Goal: Task Accomplishment & Management: Use online tool/utility

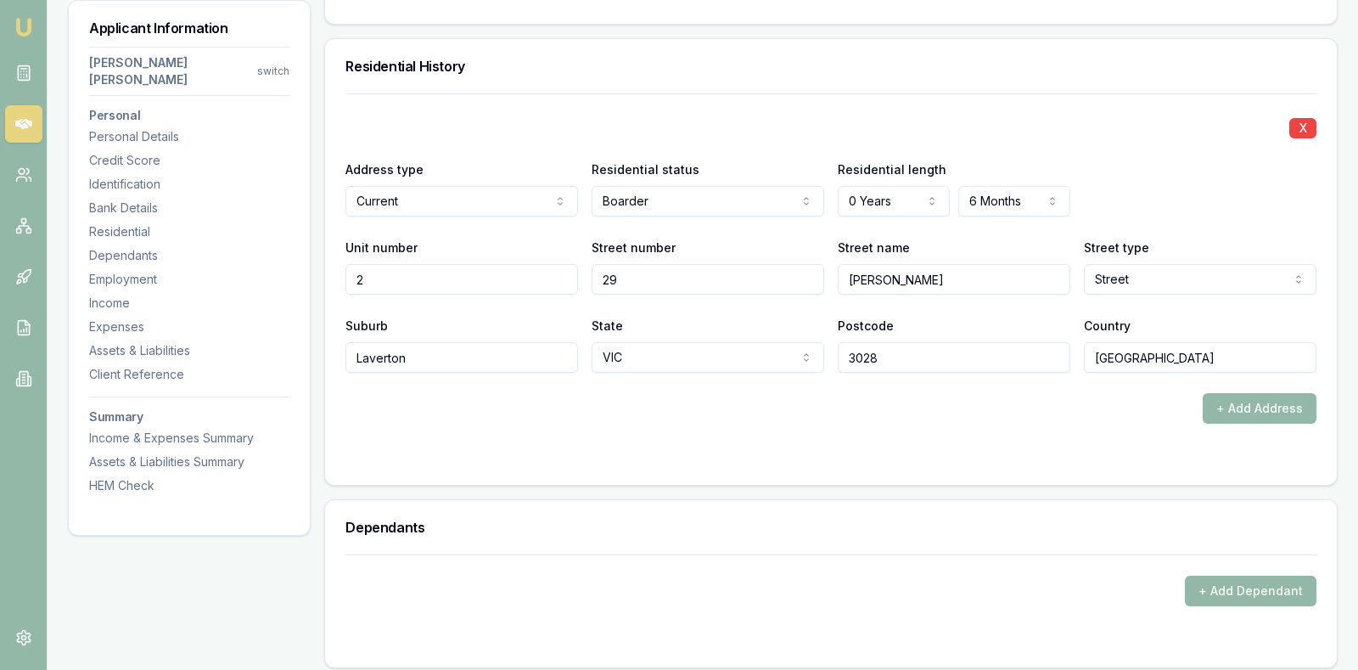
click at [446, 115] on div "X" at bounding box center [830, 127] width 971 height 24
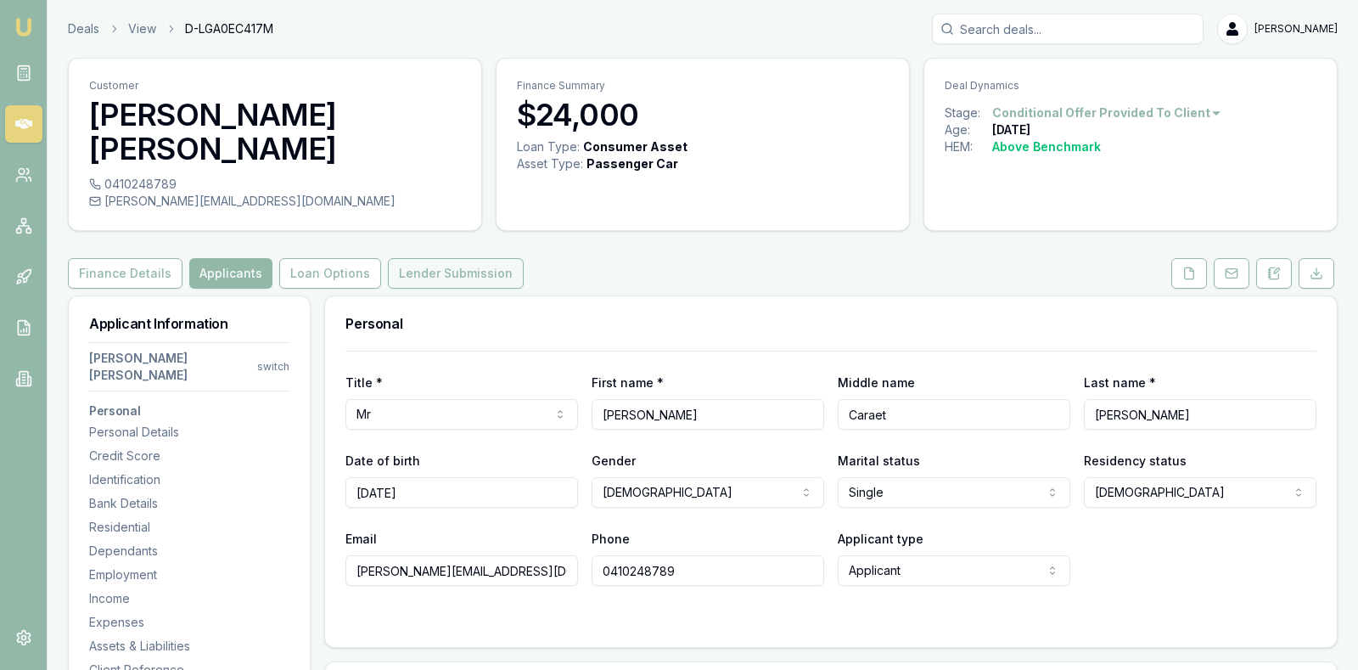
click at [436, 258] on button "Lender Submission" at bounding box center [456, 273] width 136 height 31
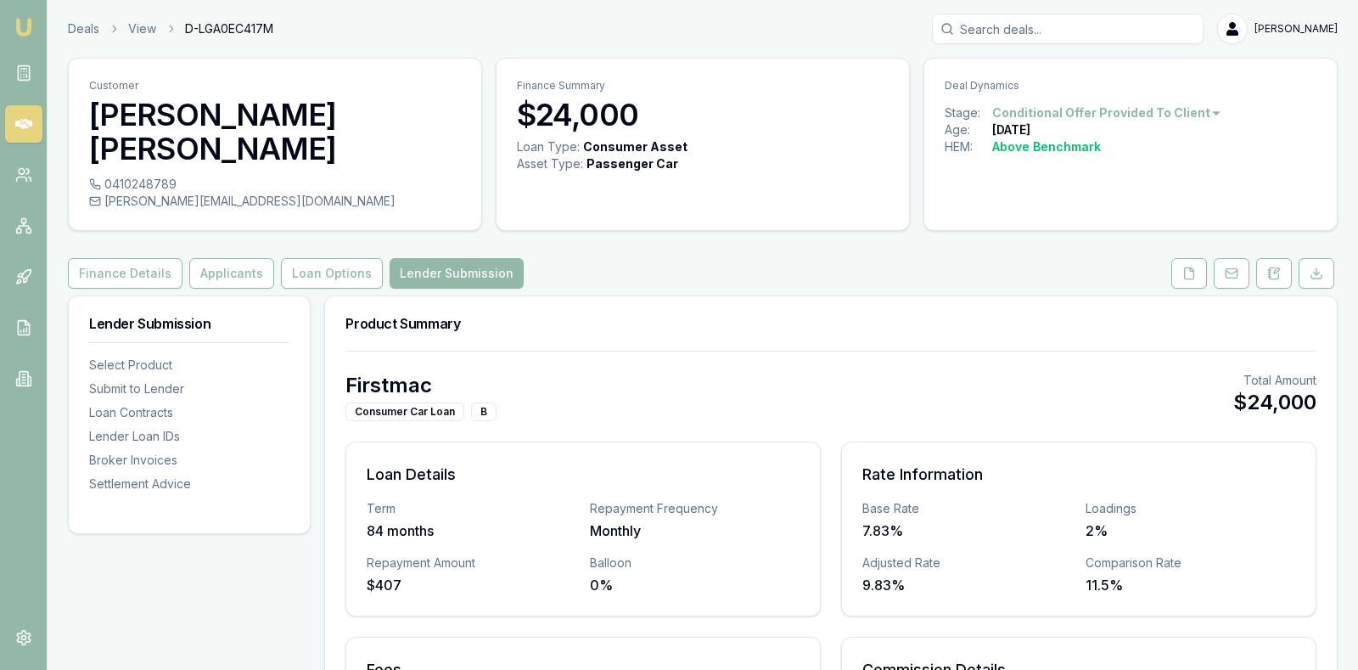
click at [991, 372] on div "Firstmac Consumer Car Loan B Total Amount $24,000" at bounding box center [830, 396] width 971 height 49
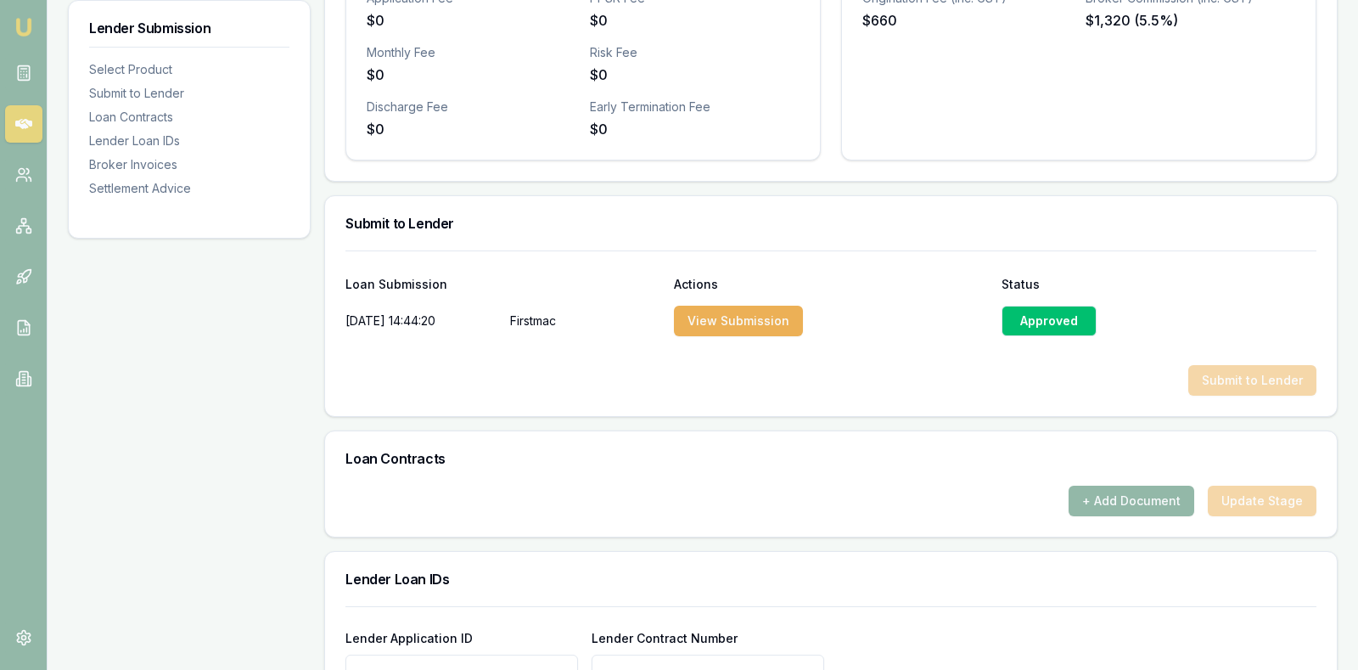
scroll to position [721, 0]
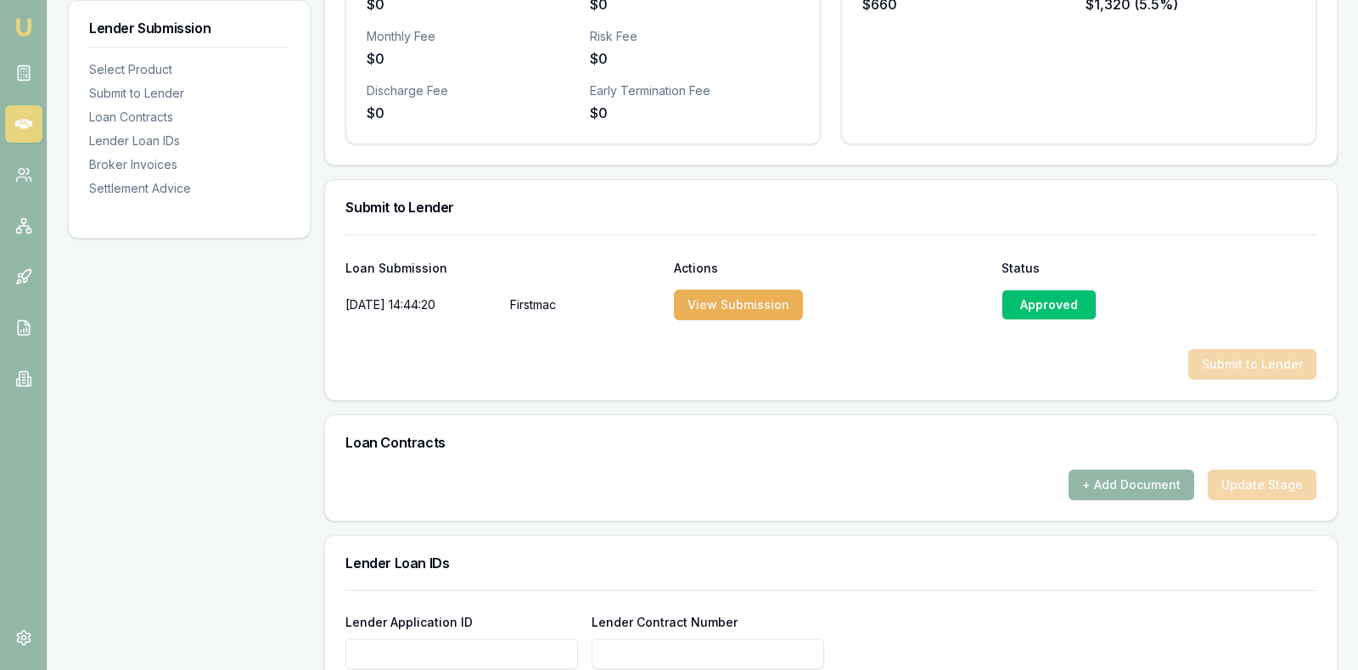
click at [1060, 289] on div "Approved" at bounding box center [1048, 304] width 95 height 31
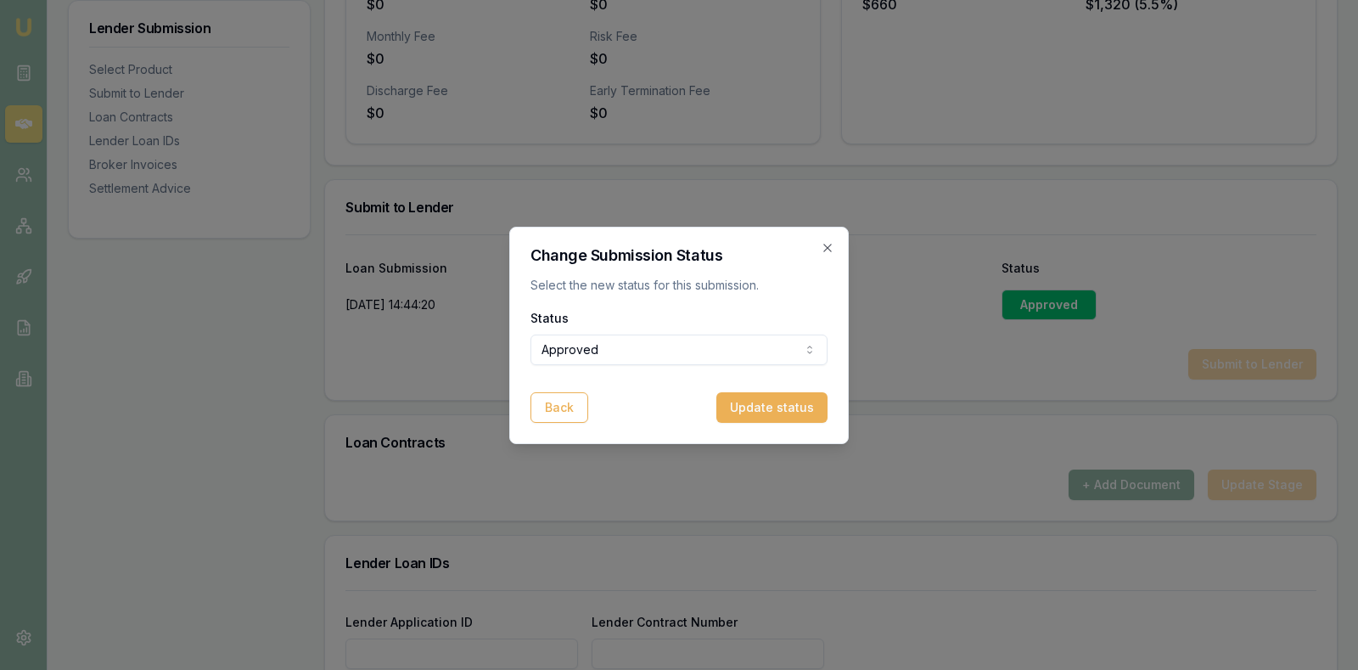
click at [827, 243] on icon "button" at bounding box center [828, 248] width 14 height 14
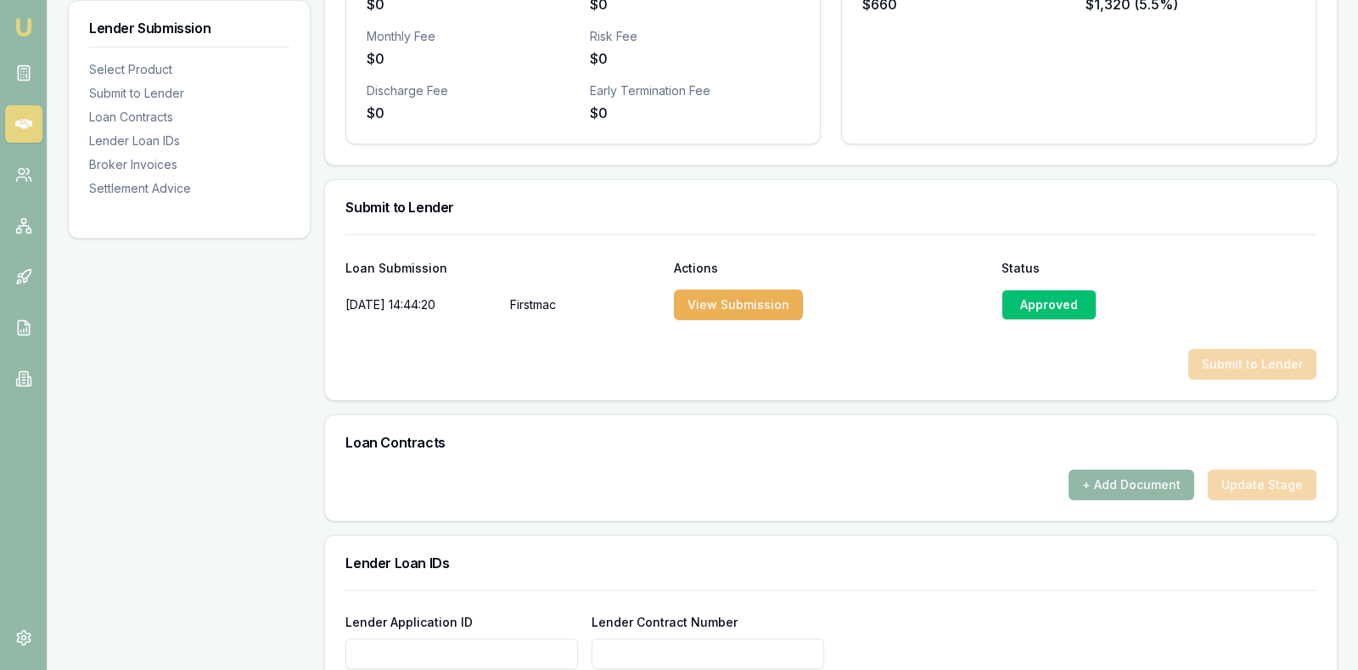
click at [951, 536] on div "Lender Loan IDs" at bounding box center [831, 563] width 1012 height 54
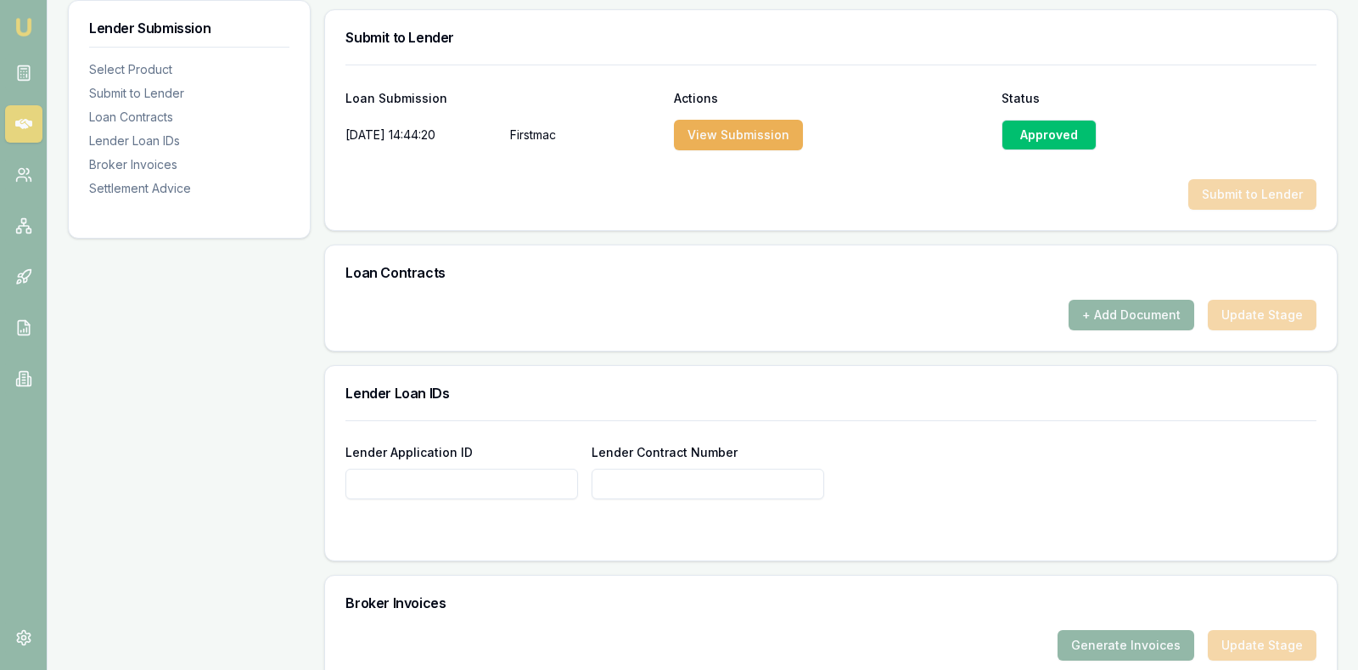
scroll to position [934, 0]
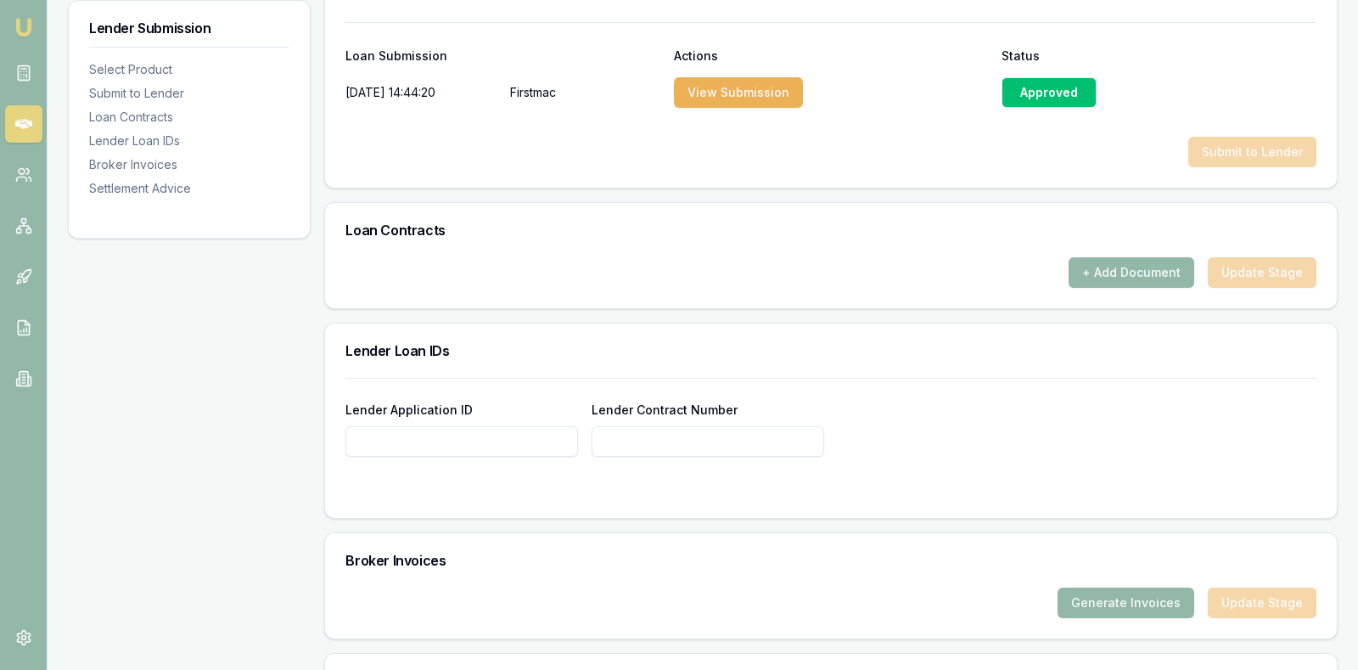
click at [436, 426] on input "Lender Application ID" at bounding box center [461, 441] width 233 height 31
type input "80297193"
click at [723, 426] on input "Lender Contract Number" at bounding box center [708, 441] width 233 height 31
type input "80297193"
click at [794, 553] on h3 "Broker Invoices" at bounding box center [830, 560] width 971 height 14
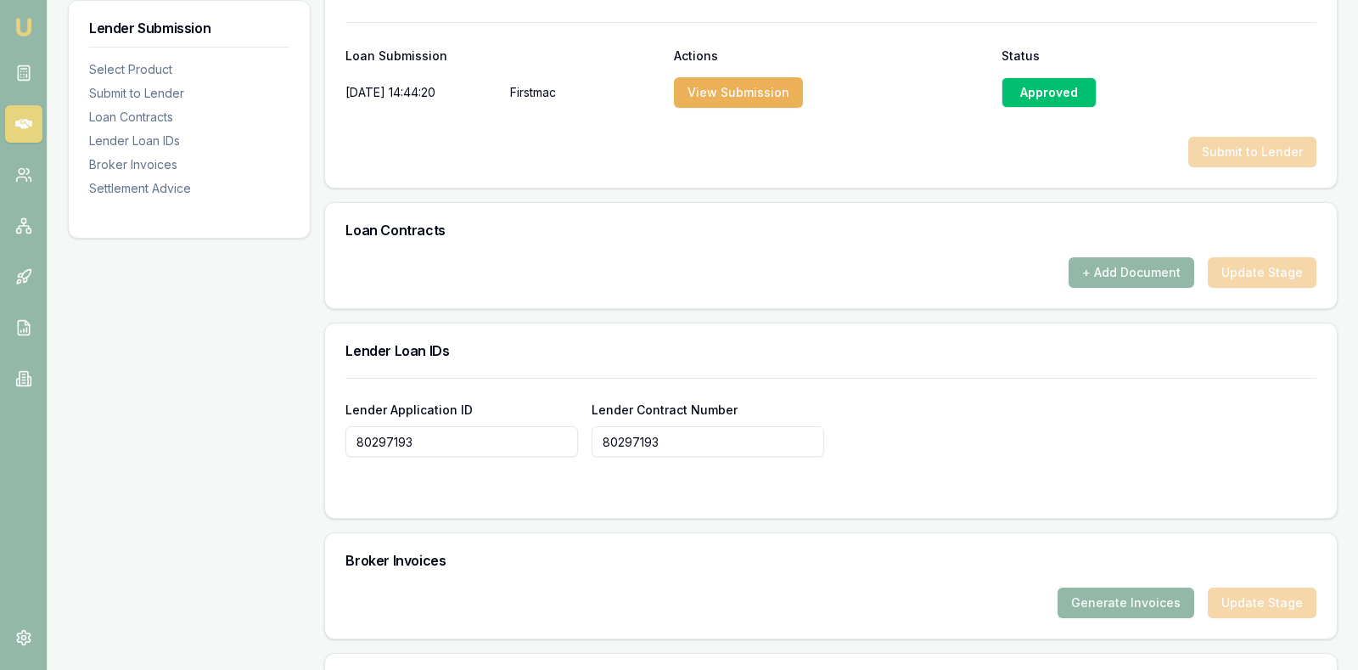
click at [915, 420] on form "Lender Application ID 80297193 Lender Contract Number 80297193" at bounding box center [830, 438] width 971 height 120
click at [930, 424] on form "Lender Application ID 80297193 Lender Contract Number 80297193" at bounding box center [830, 438] width 971 height 120
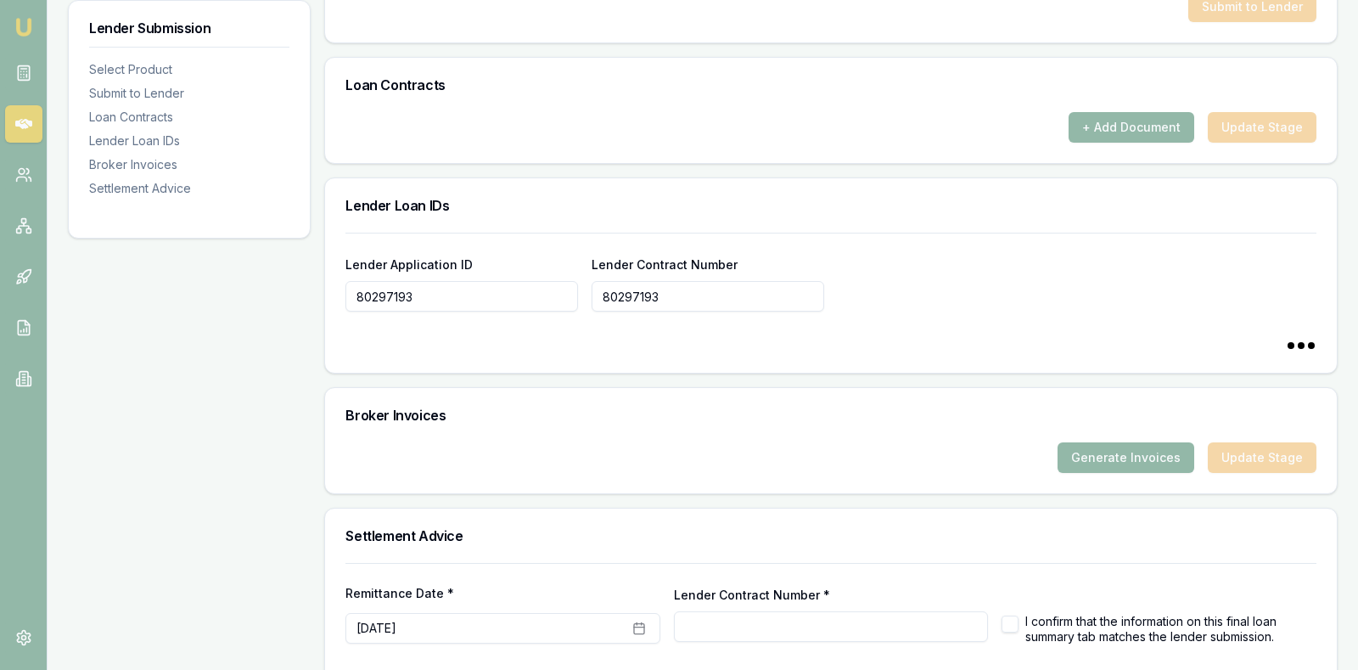
type input "80297193"
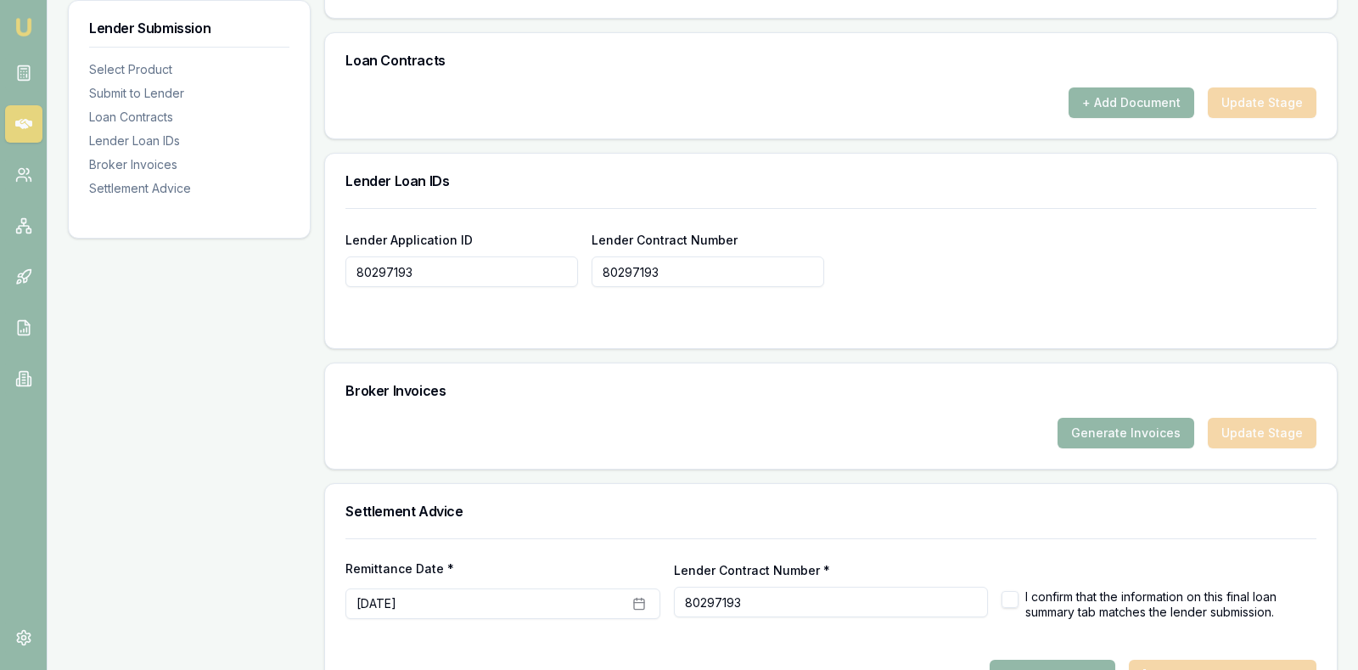
scroll to position [1118, 0]
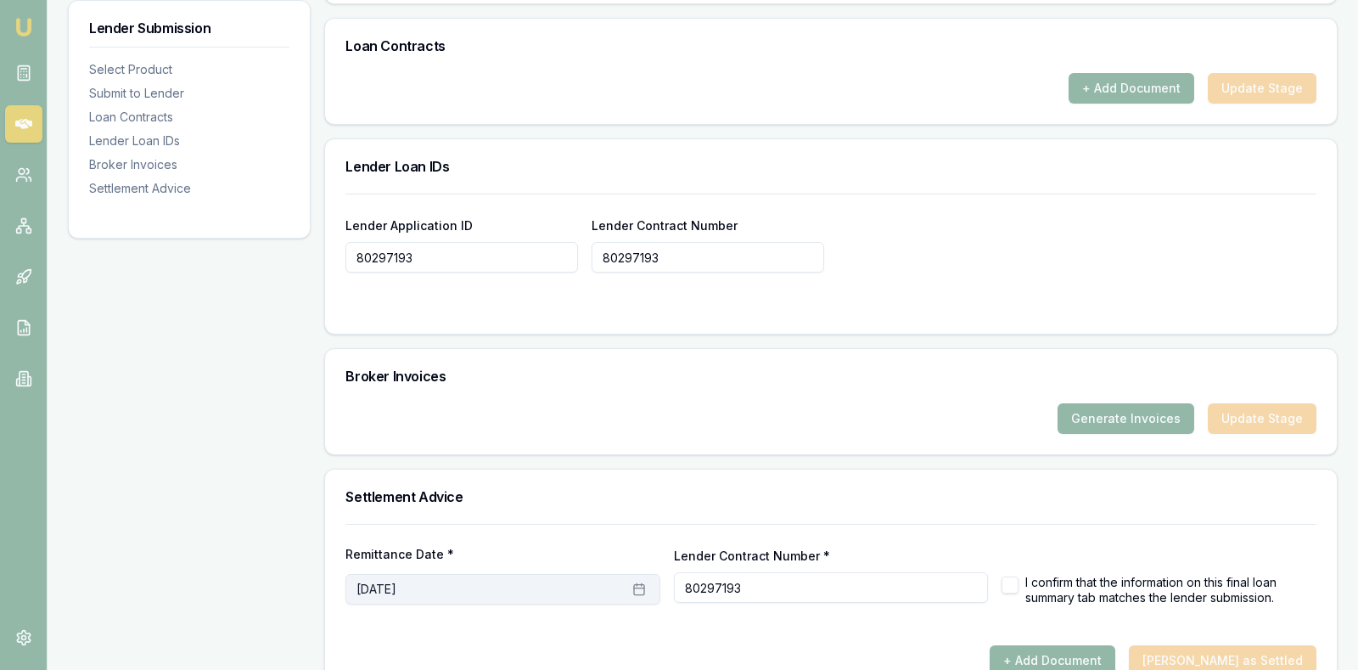
click at [525, 574] on button "[DATE]" at bounding box center [502, 589] width 315 height 31
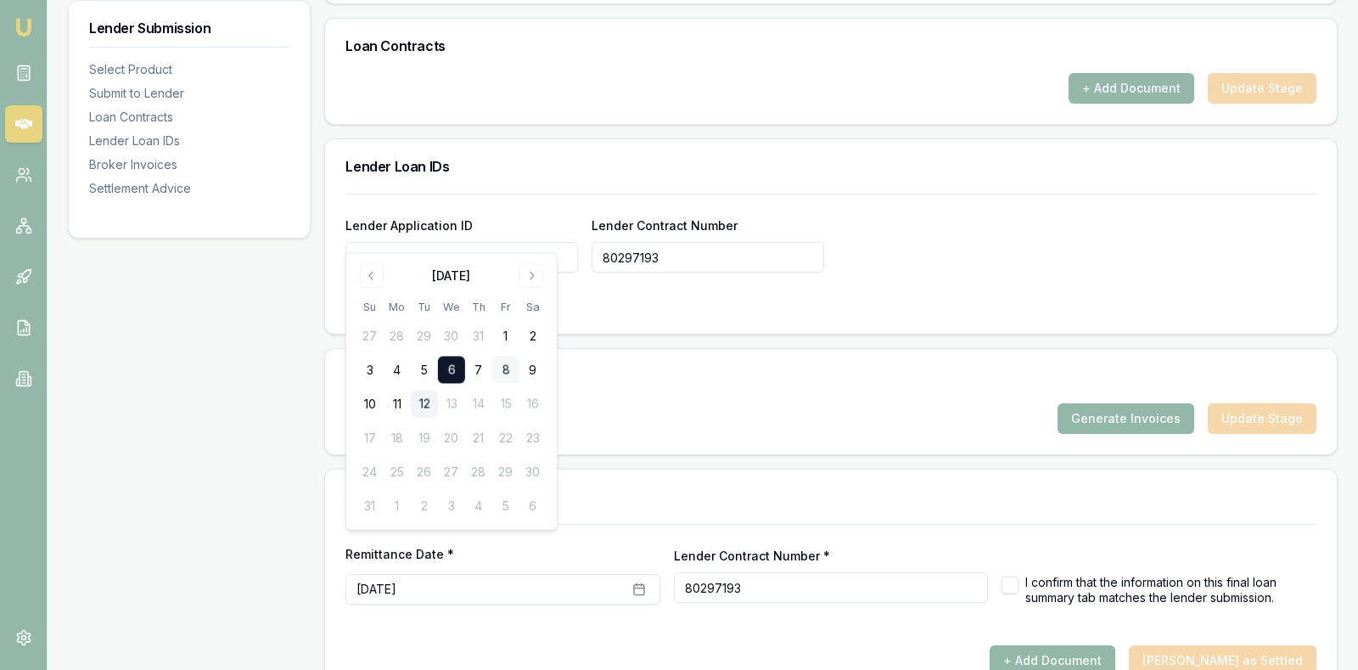
click at [507, 367] on button "8" at bounding box center [505, 369] width 27 height 27
click at [609, 361] on div "Broker Invoices" at bounding box center [831, 376] width 1012 height 54
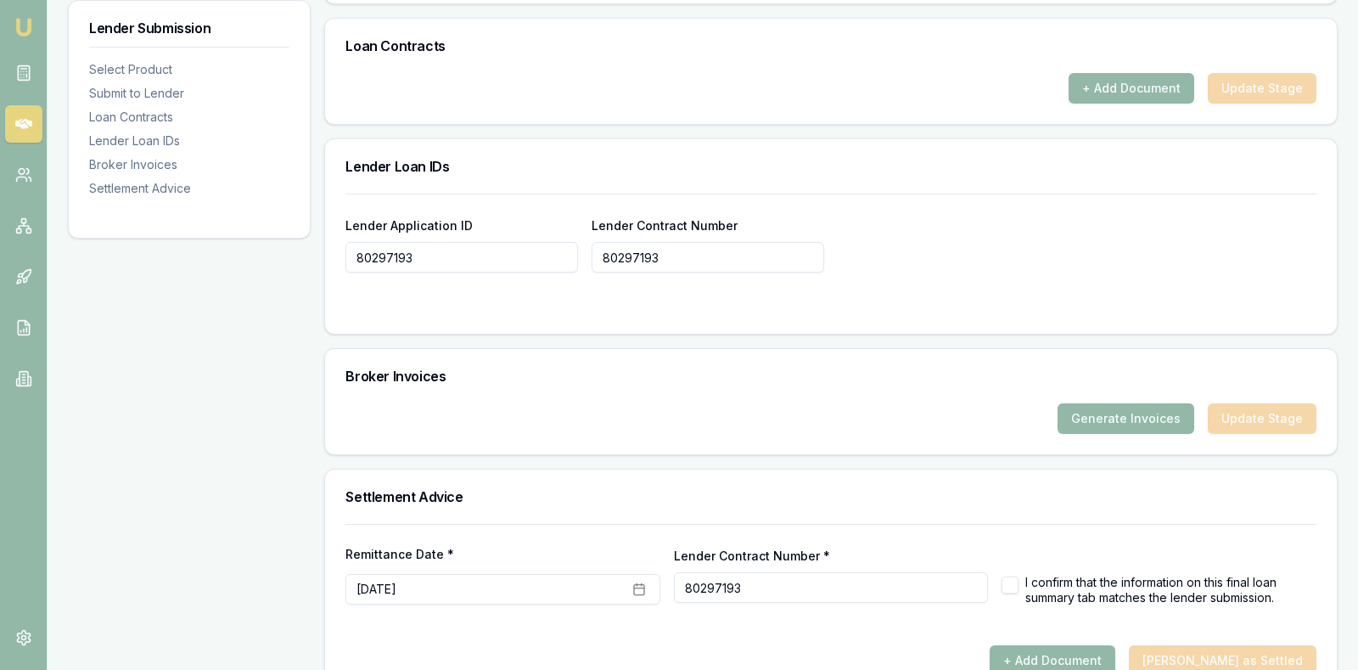
click at [609, 362] on div "Broker Invoices" at bounding box center [831, 376] width 1012 height 54
click at [612, 403] on div "Generate Invoices Update Stage" at bounding box center [830, 418] width 971 height 31
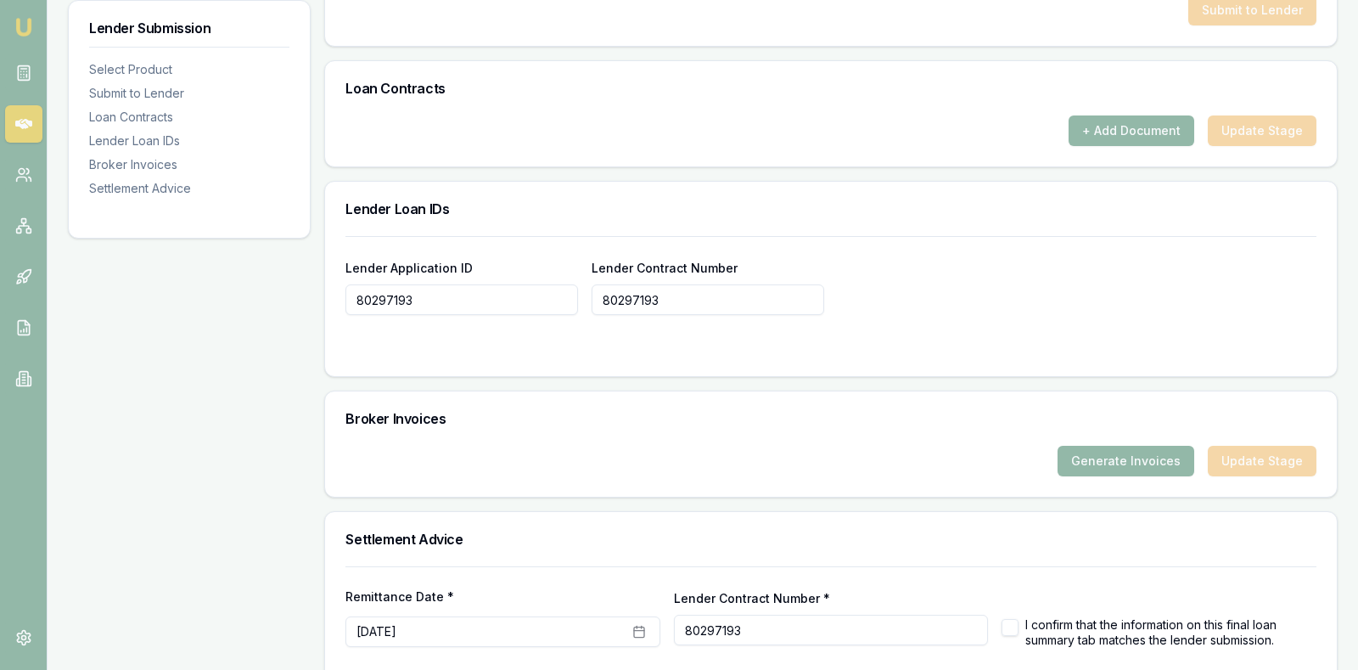
click at [665, 342] on div at bounding box center [830, 349] width 971 height 14
click at [980, 257] on div "Lender Application ID 80297193 Lender Contract Number 80297193" at bounding box center [830, 286] width 971 height 58
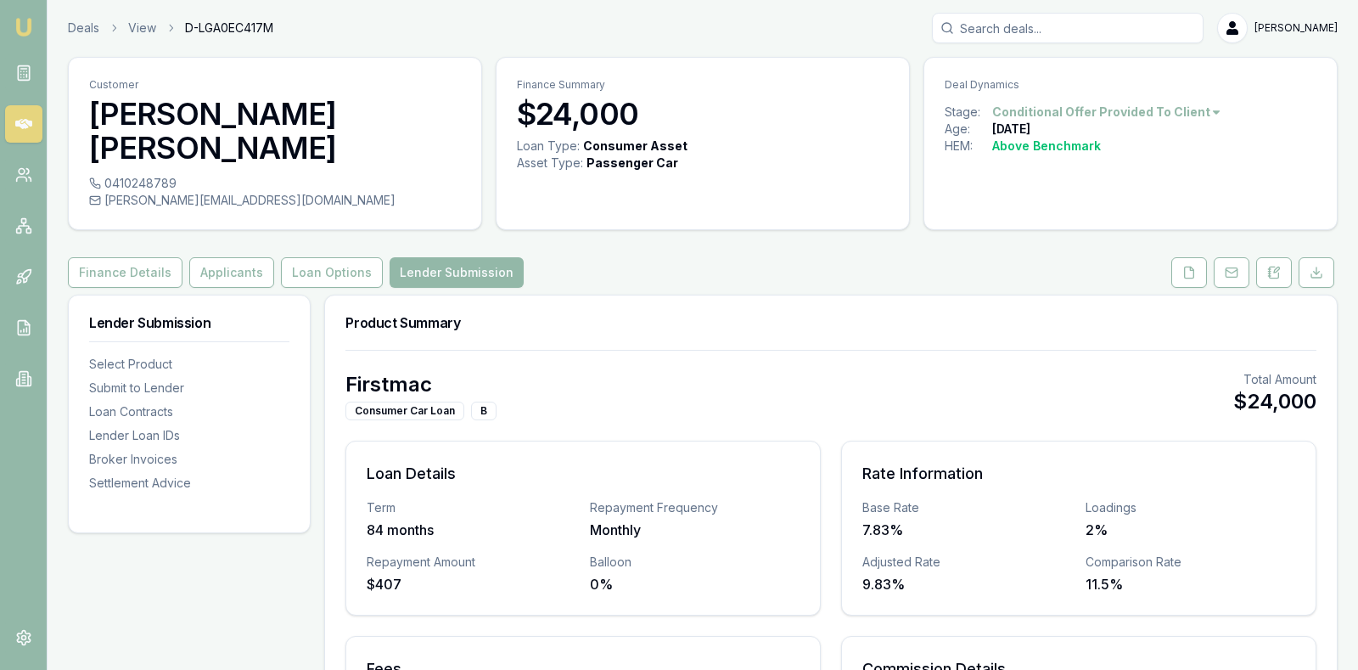
scroll to position [0, 0]
click at [919, 258] on div "Finance Details Applicants Loan Options Lender Submission" at bounding box center [703, 273] width 1270 height 31
